Goal: Find specific page/section: Find specific page/section

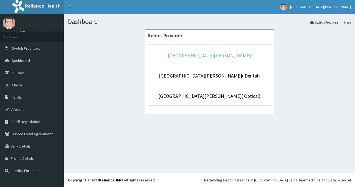
click at [207, 55] on link "[GEOGRAPHIC_DATA][PERSON_NAME]" at bounding box center [209, 55] width 83 height 6
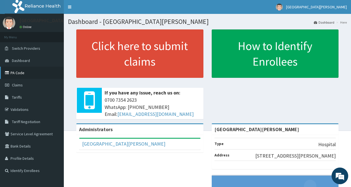
click at [23, 74] on link "PA Code" at bounding box center [32, 73] width 64 height 12
